Goal: Find specific page/section

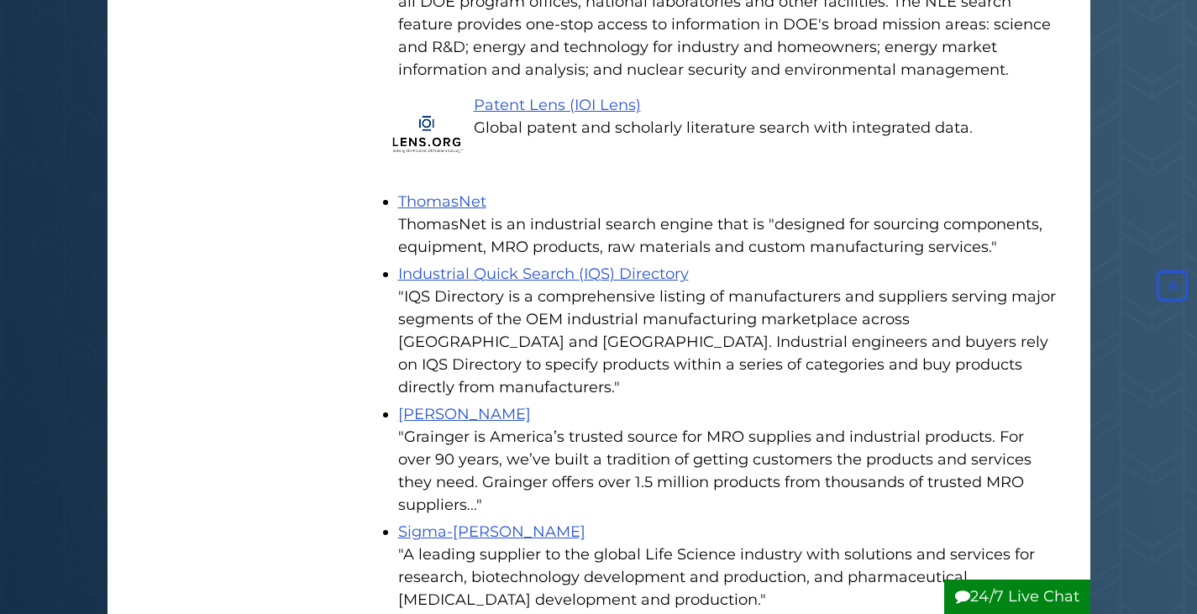
scroll to position [2267, 0]
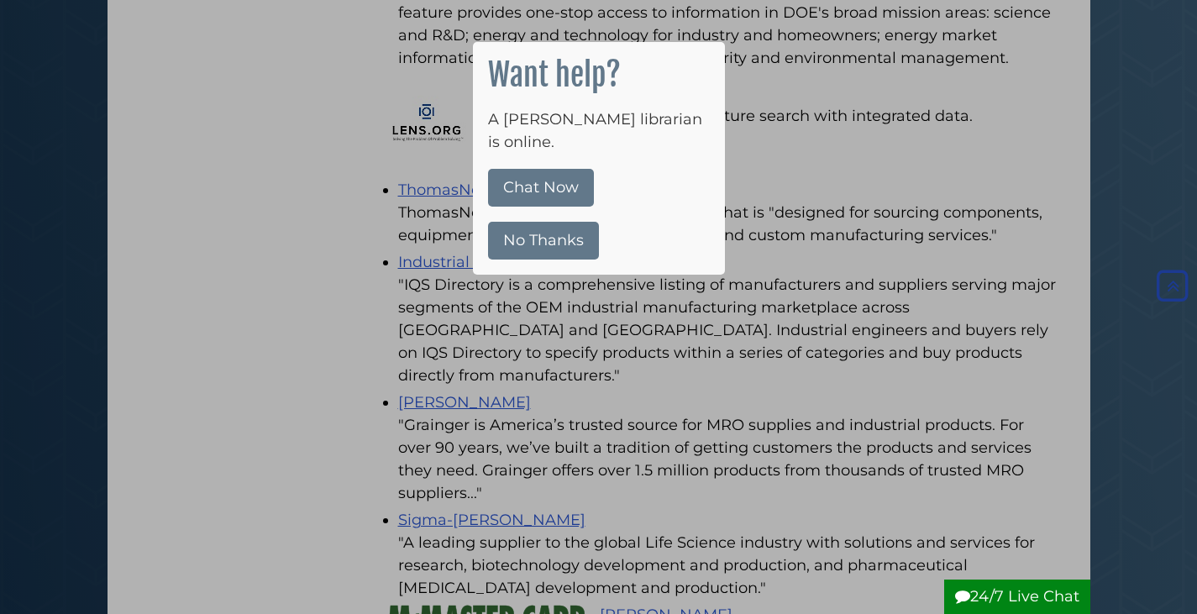
click at [417, 267] on div at bounding box center [598, 307] width 1197 height 614
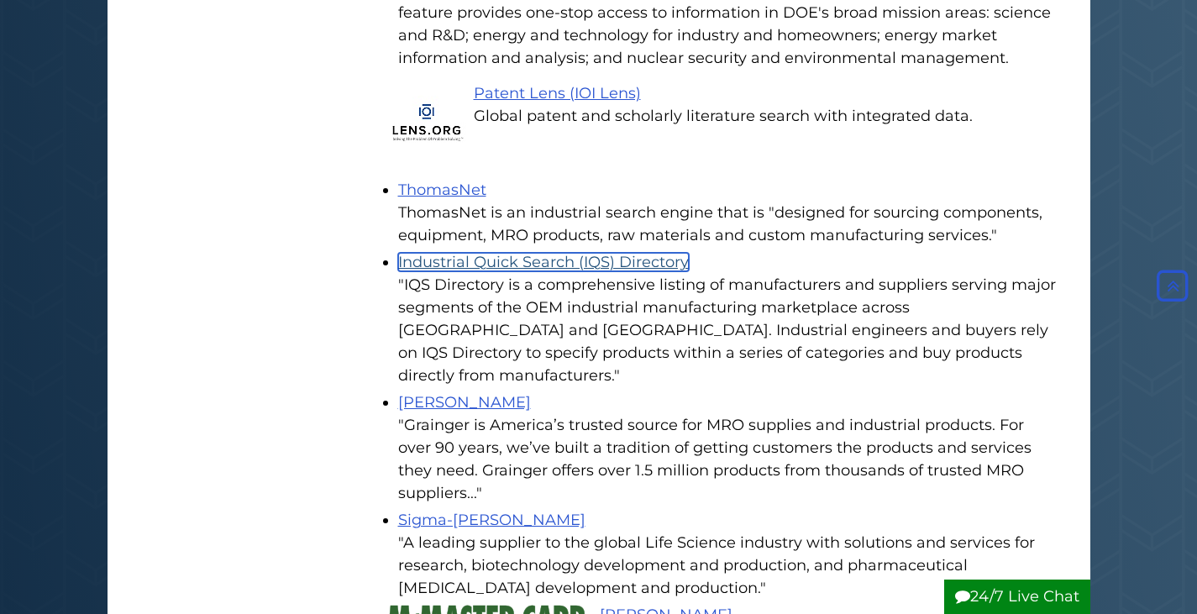
click at [445, 253] on link "Industrial Quick Search (IQS) Directory" at bounding box center [543, 262] width 291 height 18
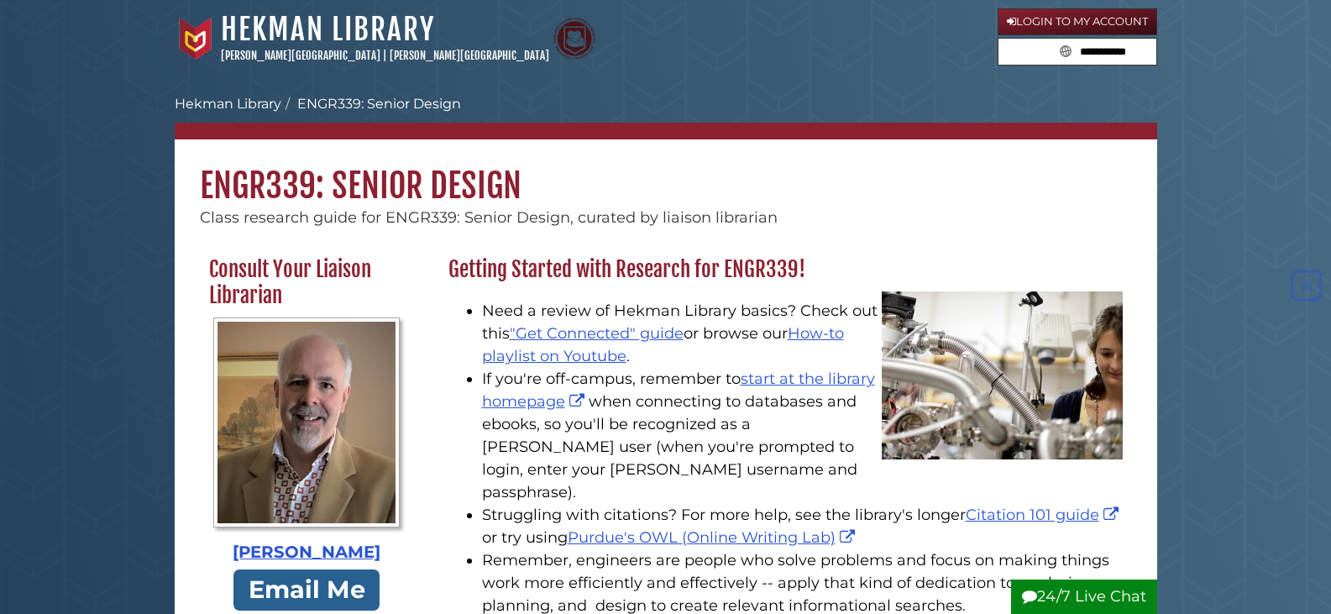
scroll to position [2311, 0]
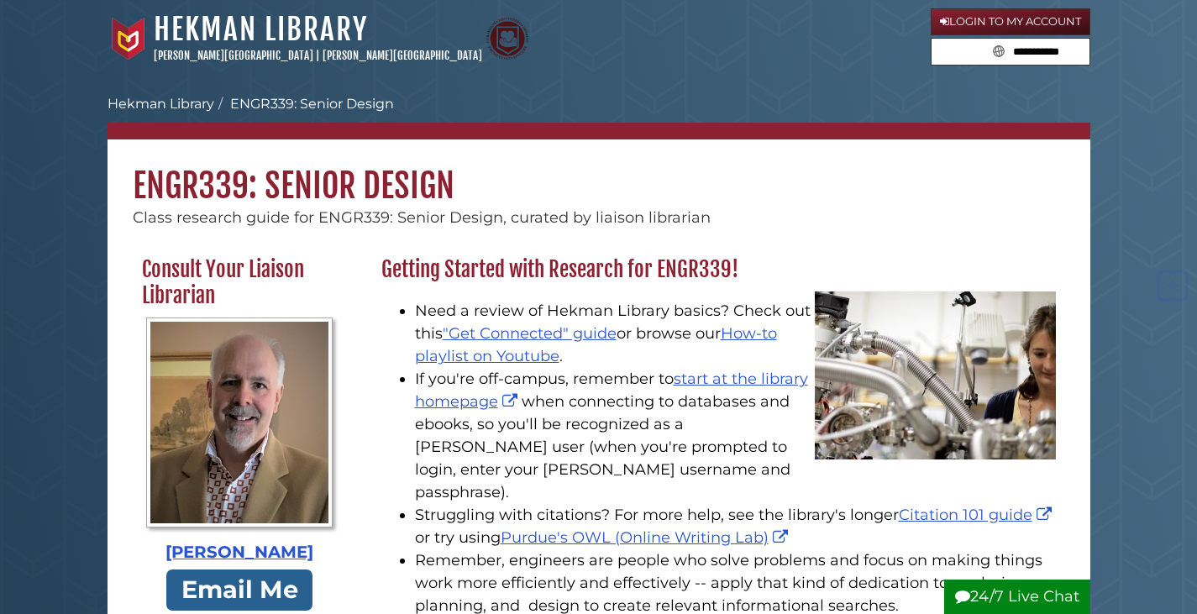
scroll to position [2197, 0]
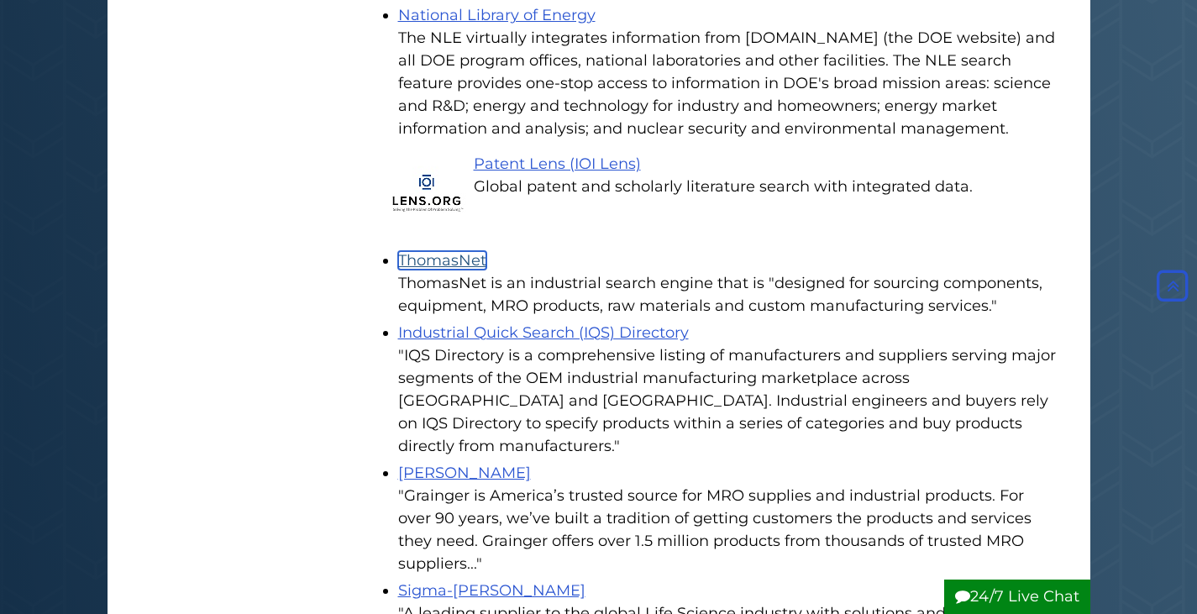
click at [449, 251] on link "ThomasNet" at bounding box center [442, 260] width 88 height 18
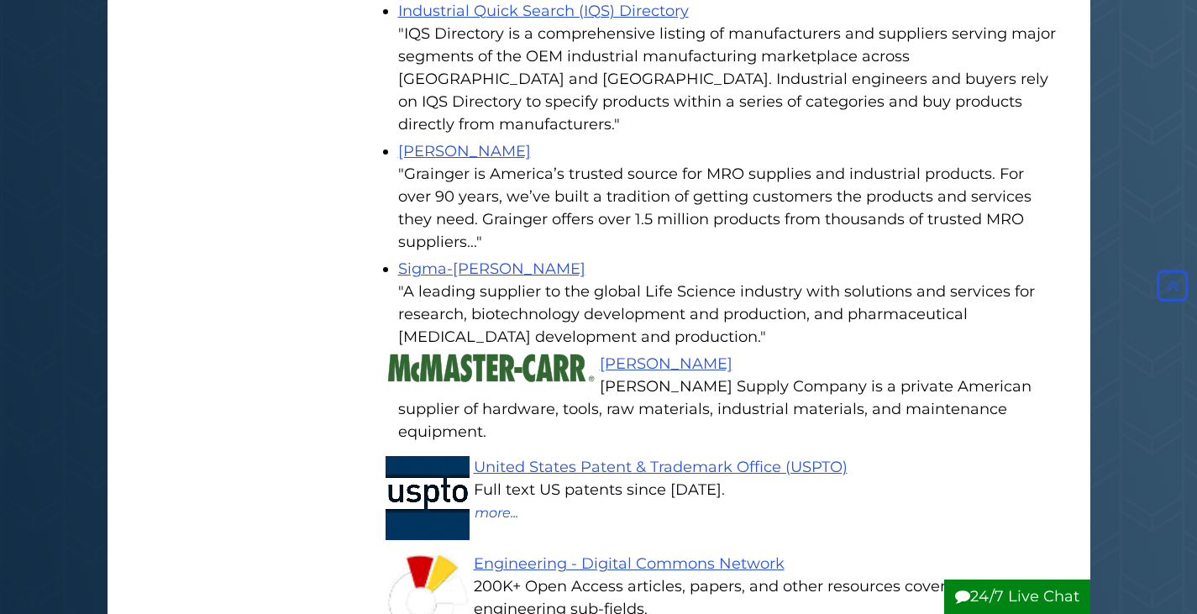
scroll to position [2446, 0]
